Goal: Task Accomplishment & Management: Use online tool/utility

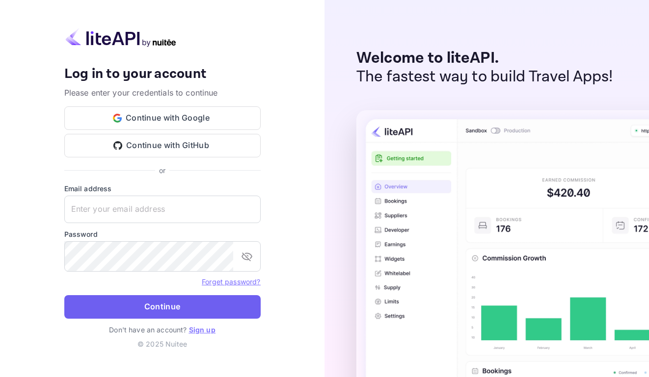
type input "[EMAIL_ADDRESS][DOMAIN_NAME]"
click at [174, 317] on button "Continue" at bounding box center [162, 307] width 196 height 24
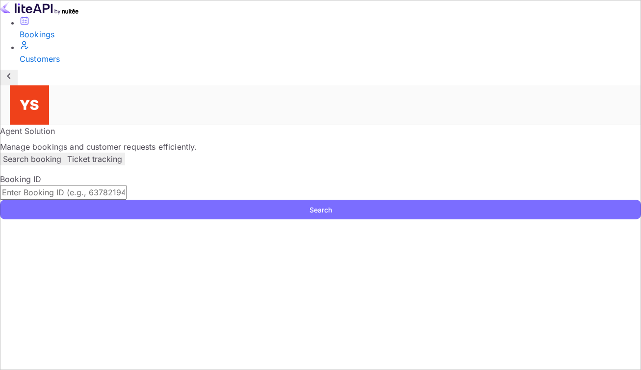
click at [127, 185] on input "text" at bounding box center [63, 192] width 127 height 15
paste input "9932246"
type input "9932246"
click at [189, 200] on button "Search" at bounding box center [320, 210] width 641 height 20
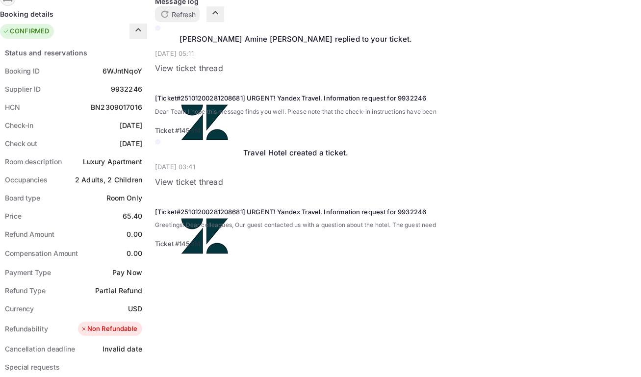
scroll to position [363, 0]
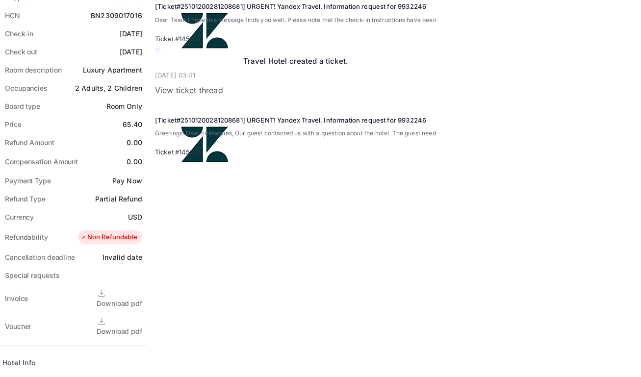
click at [142, 326] on div "Download pdf" at bounding box center [120, 331] width 46 height 10
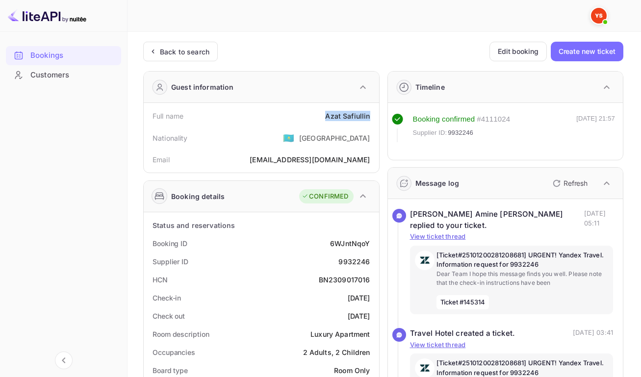
drag, startPoint x: 324, startPoint y: 119, endPoint x: 369, endPoint y: 119, distance: 44.7
click at [369, 119] on div "Full name [PERSON_NAME]" at bounding box center [262, 116] width 228 height 18
click at [348, 249] on div "6WJntNqoY" at bounding box center [350, 244] width 40 height 10
copy div "6WJntNqoY"
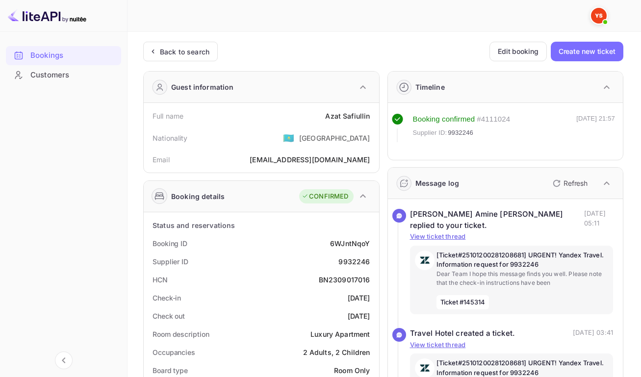
click at [352, 267] on div "9932246" at bounding box center [354, 262] width 31 height 10
copy div "9932246"
click at [110, 137] on div "Bookings Customers" at bounding box center [63, 203] width 127 height 322
